Goal: Task Accomplishment & Management: Manage account settings

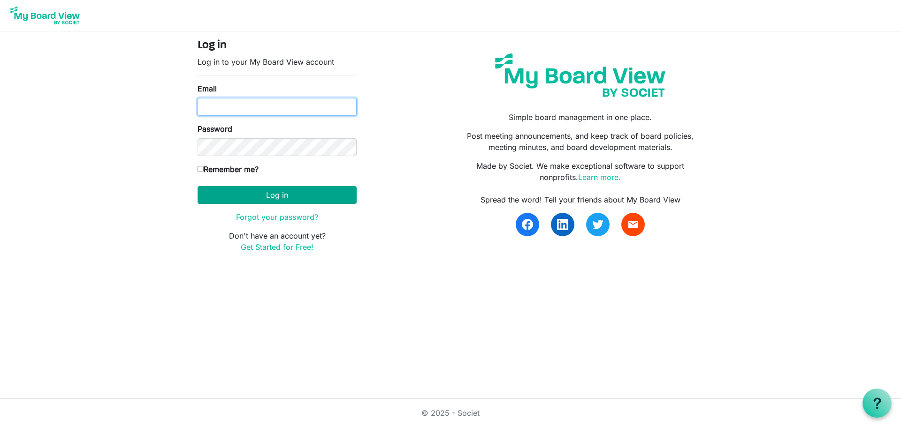
type input "[EMAIL_ADDRESS][DOMAIN_NAME]"
click at [296, 193] on button "Log in" at bounding box center [276, 195] width 159 height 18
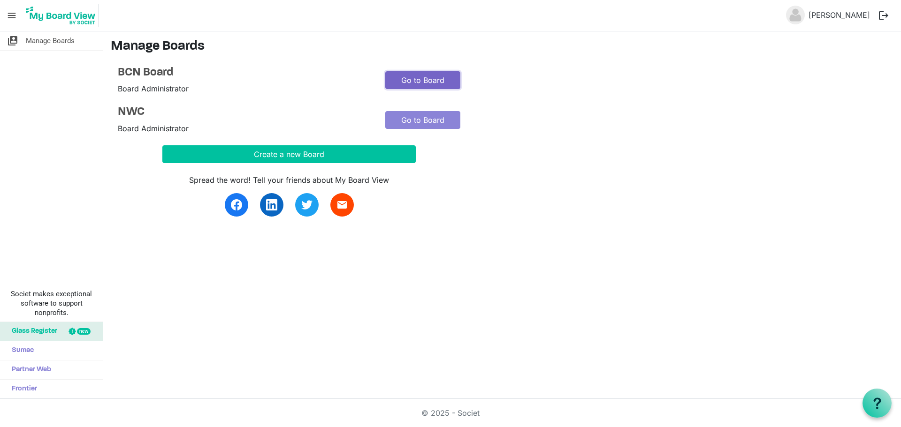
click at [432, 84] on link "Go to Board" at bounding box center [422, 80] width 75 height 18
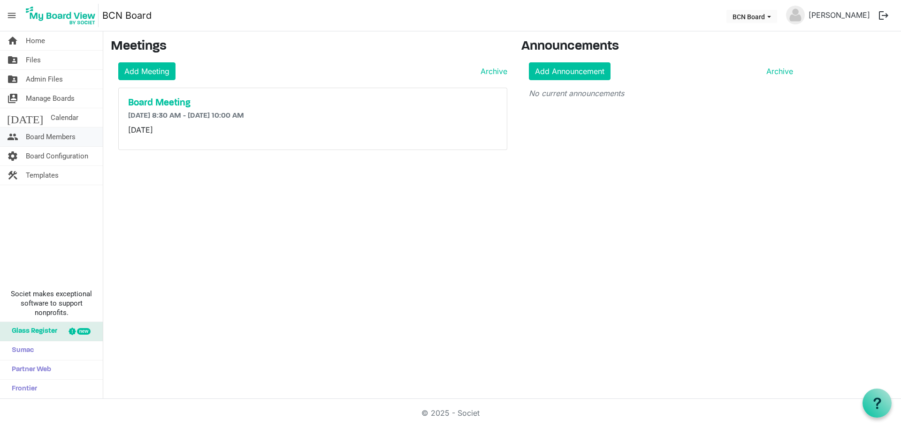
click at [68, 142] on span "Board Members" at bounding box center [51, 137] width 50 height 19
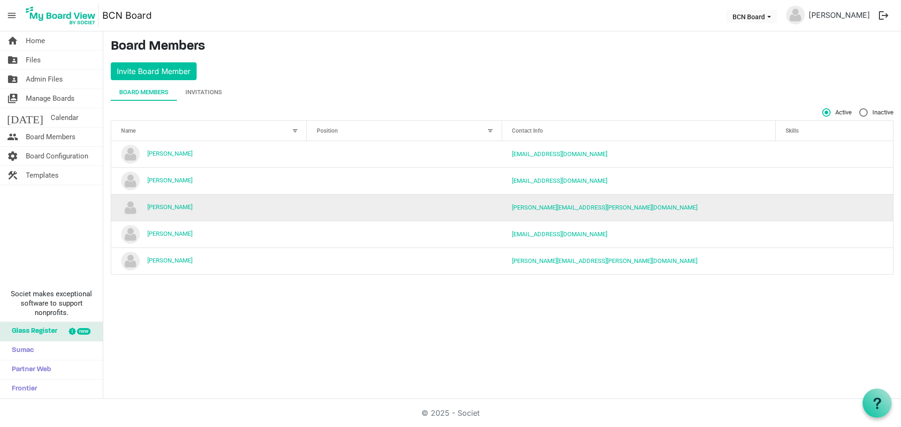
click at [142, 210] on td "[PERSON_NAME]" at bounding box center [209, 207] width 196 height 27
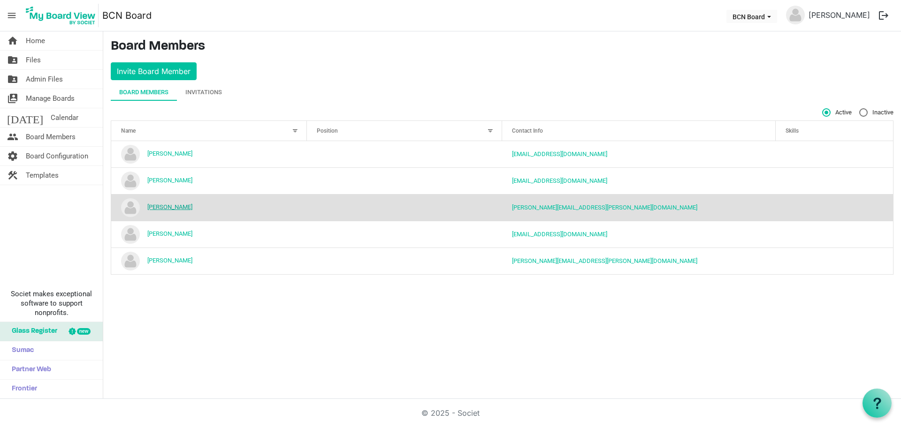
click at [154, 205] on link "[PERSON_NAME]" at bounding box center [169, 207] width 45 height 7
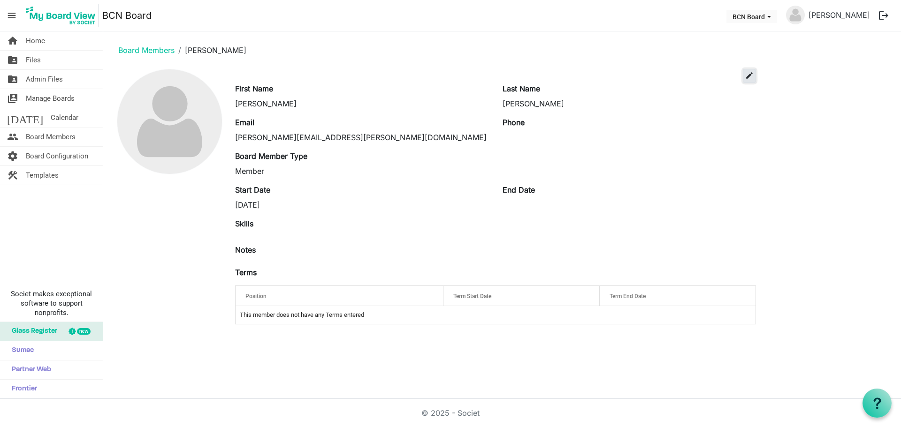
click at [747, 76] on span "edit" at bounding box center [749, 75] width 8 height 8
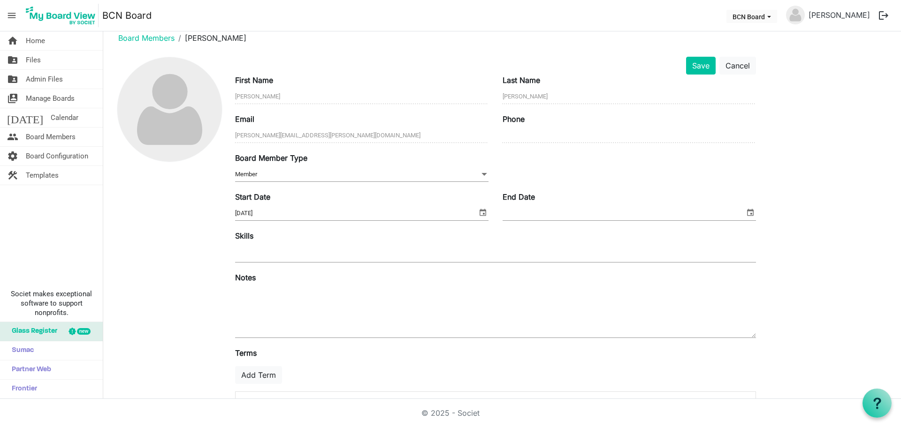
scroll to position [12, 0]
click at [397, 46] on ol "Board Members [PERSON_NAME]" at bounding box center [502, 38] width 782 height 23
click at [402, 63] on div "Save Cancel" at bounding box center [495, 66] width 535 height 18
click at [343, 64] on div "Save Cancel" at bounding box center [495, 66] width 535 height 18
